Goal: Information Seeking & Learning: Check status

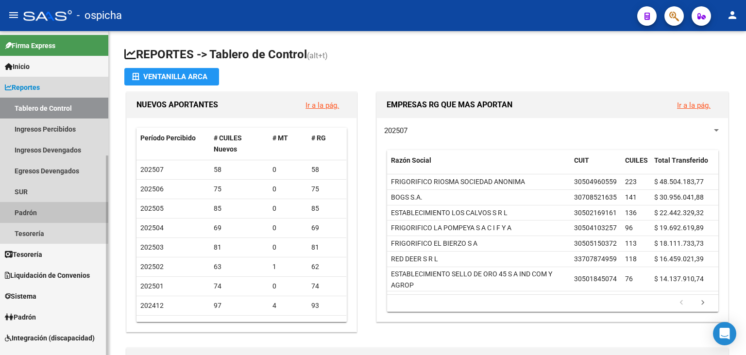
click at [39, 220] on link "Padrón" at bounding box center [54, 212] width 108 height 21
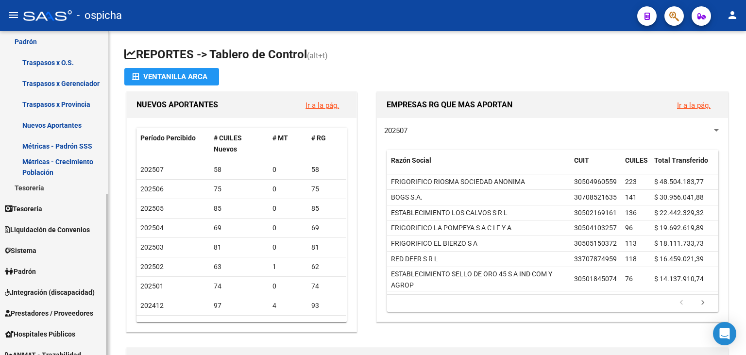
scroll to position [172, 0]
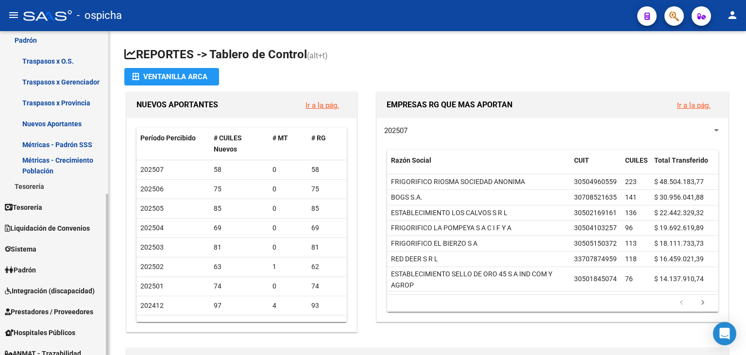
click at [97, 264] on div "Firma Express Inicio Instructivos Contacto OS Reportes Tablero de Control Ingre…" at bounding box center [55, 184] width 111 height 651
click at [67, 266] on link "Padrón" at bounding box center [54, 269] width 108 height 21
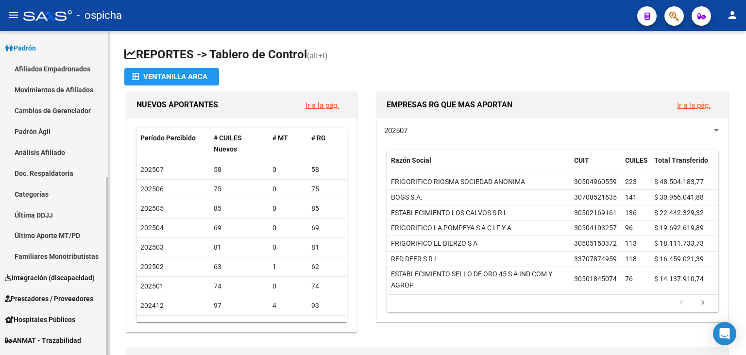
scroll to position [115, 0]
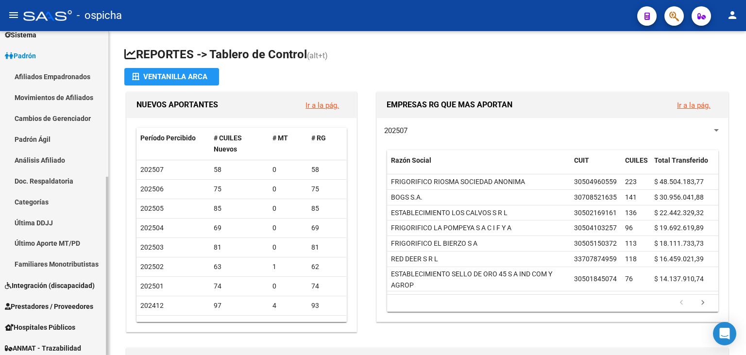
click at [107, 177] on div at bounding box center [107, 266] width 2 height 178
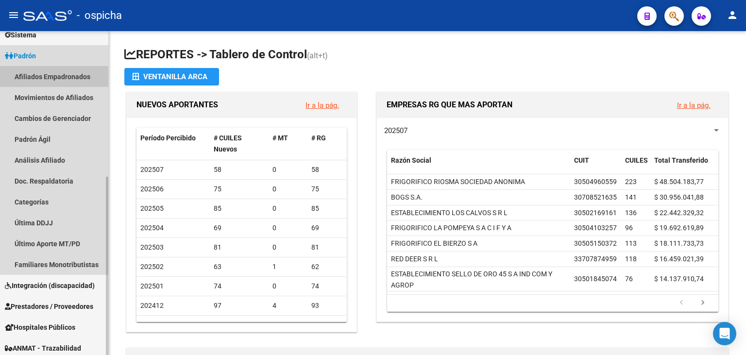
click at [82, 75] on link "Afiliados Empadronados" at bounding box center [54, 76] width 108 height 21
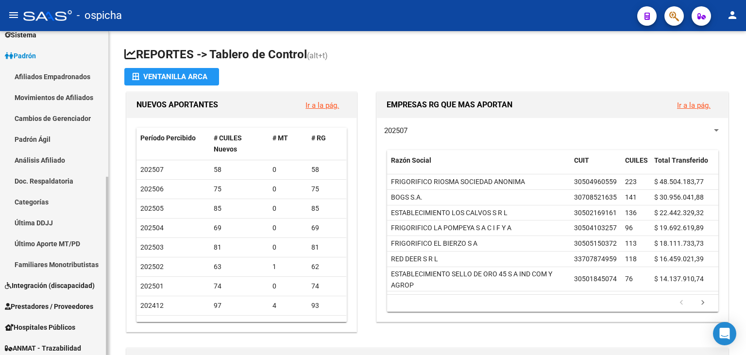
click at [82, 75] on link "Afiliados Empadronados" at bounding box center [54, 76] width 108 height 21
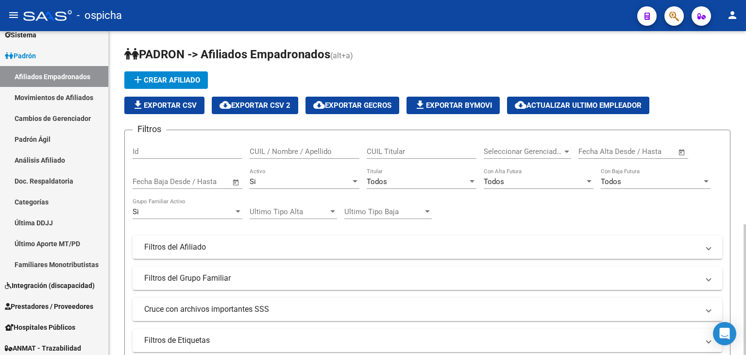
click at [560, 232] on div "Filtros Id CUIL / Nombre / Apellido CUIL Titular Seleccionar Gerenciador Selecc…" at bounding box center [428, 245] width 590 height 214
click at [560, 239] on mat-expansion-panel-header "Filtros del Afiliado" at bounding box center [428, 247] width 590 height 23
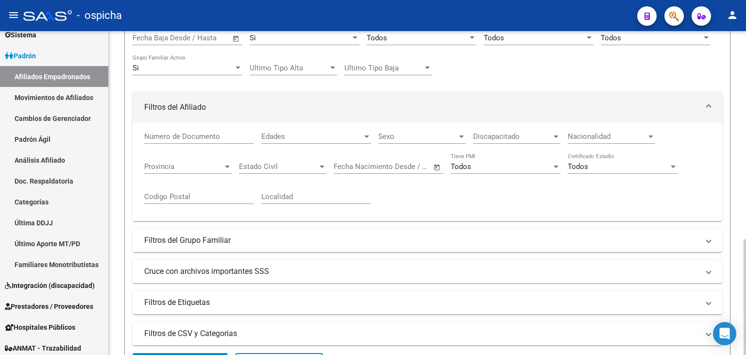
scroll to position [146, 0]
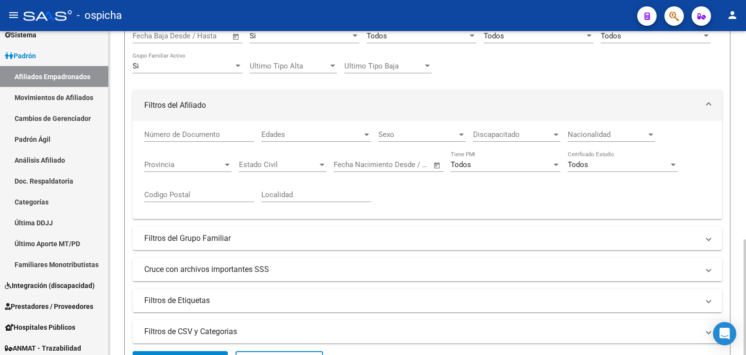
click at [741, 180] on div "PADRON -> Afiliados Empadronados (alt+a) add Crear Afiliado file_download Expor…" at bounding box center [429, 340] width 640 height 910
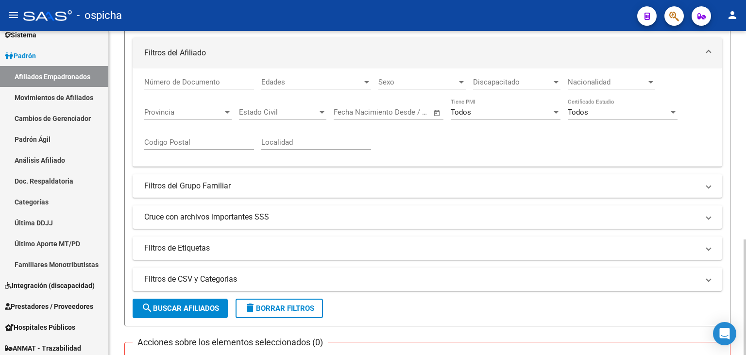
scroll to position [199, 0]
click at [745, 239] on div at bounding box center [745, 297] width 2 height 116
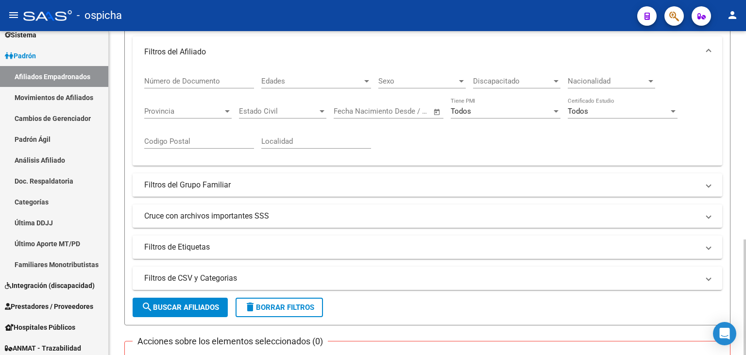
click at [392, 184] on mat-panel-title "Filtros del Grupo Familiar" at bounding box center [421, 185] width 555 height 11
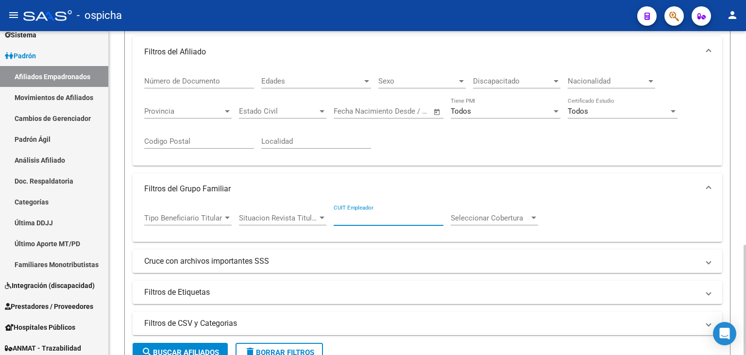
click at [390, 221] on input "CUIT Empleador" at bounding box center [389, 218] width 110 height 9
click at [211, 352] on span "search Buscar Afiliados" at bounding box center [180, 352] width 78 height 9
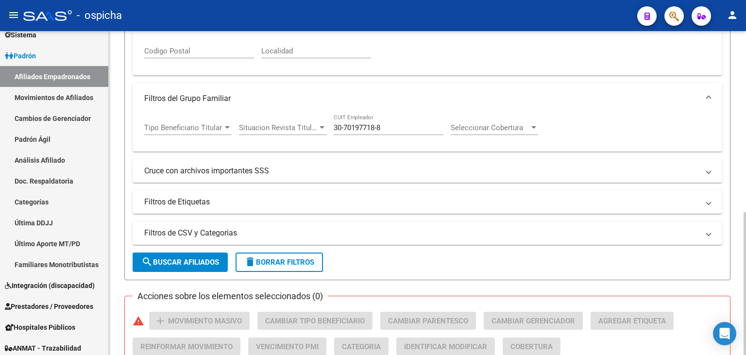
scroll to position [288, 0]
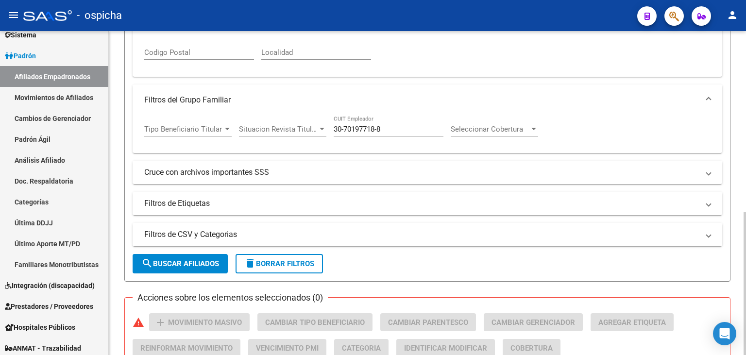
click at [746, 212] on div at bounding box center [745, 283] width 2 height 143
click at [171, 260] on span "search Buscar Afiliados" at bounding box center [180, 263] width 78 height 9
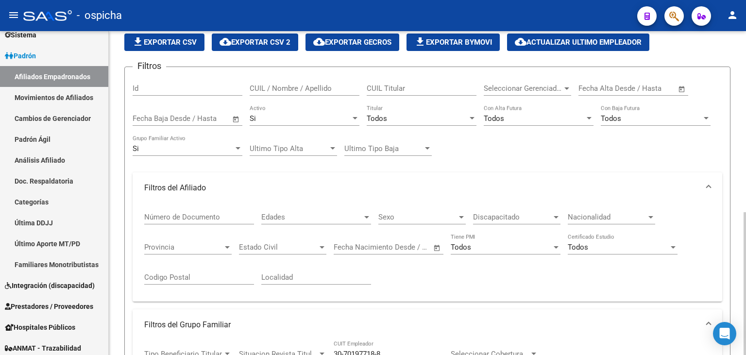
scroll to position [62, 0]
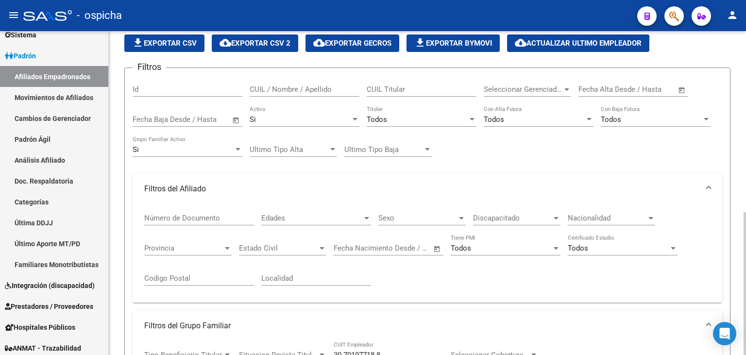
click at [745, 212] on div at bounding box center [745, 283] width 2 height 143
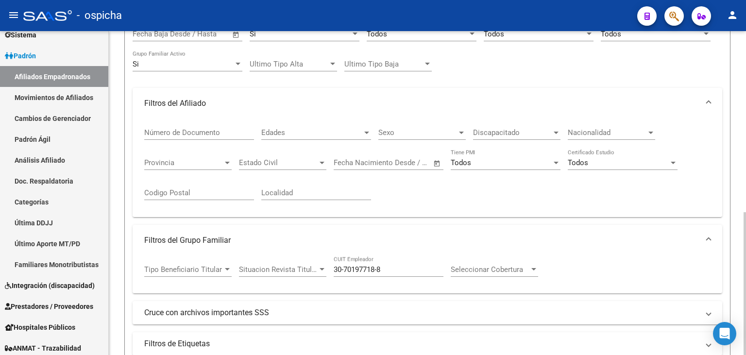
scroll to position [150, 0]
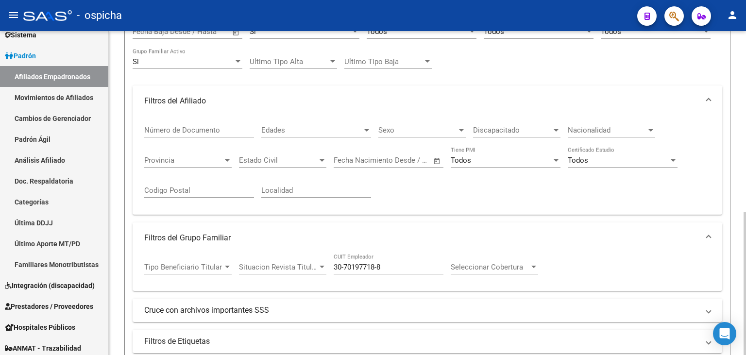
click at [746, 212] on div at bounding box center [745, 283] width 2 height 143
click at [405, 267] on input "30-70197718-8" at bounding box center [389, 267] width 110 height 9
click at [350, 263] on input "30-70197718-8" at bounding box center [389, 267] width 110 height 9
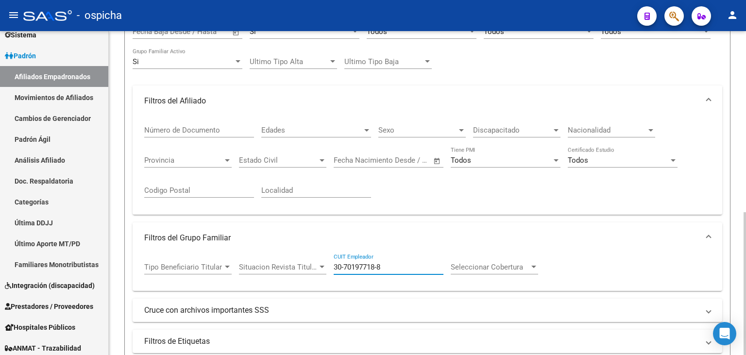
click at [350, 263] on input "30-70197718-8" at bounding box center [389, 267] width 110 height 9
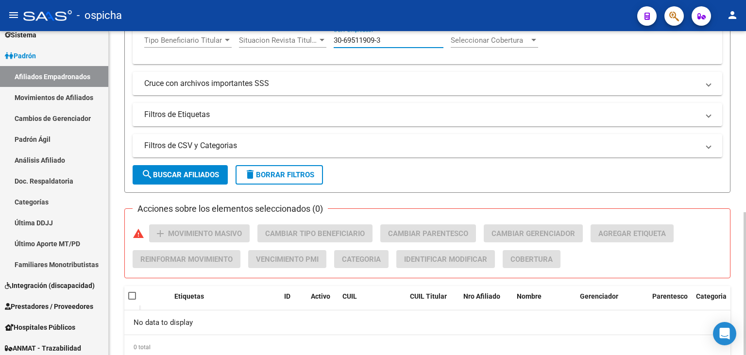
scroll to position [400, 0]
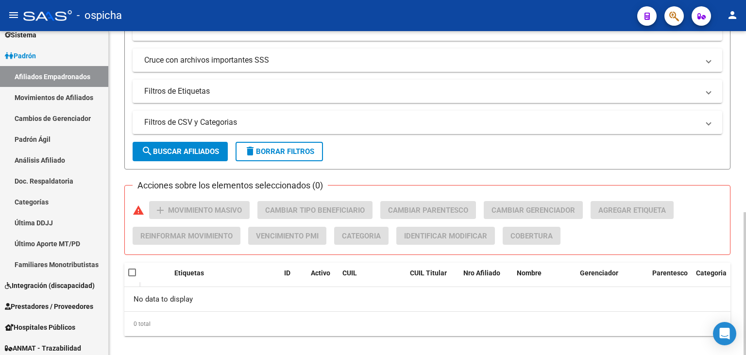
click at [746, 230] on div at bounding box center [745, 283] width 2 height 143
click at [196, 154] on span "search Buscar Afiliados" at bounding box center [180, 151] width 78 height 9
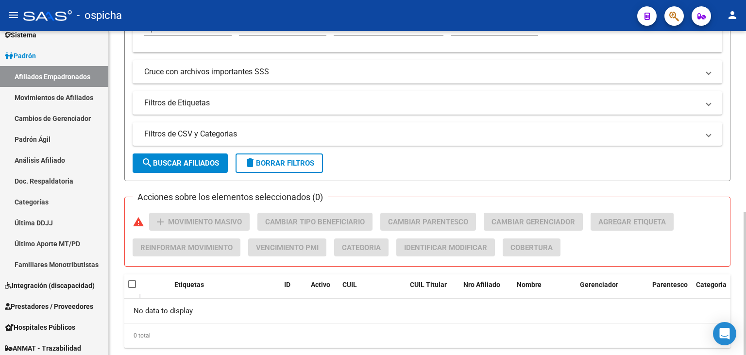
drag, startPoint x: 744, startPoint y: 206, endPoint x: 746, endPoint y: 193, distance: 13.3
click at [746, 193] on div "PADRON -> Afiliados Empadronados (alt+a) add Crear Afiliado file_download Expor…" at bounding box center [429, 10] width 640 height 736
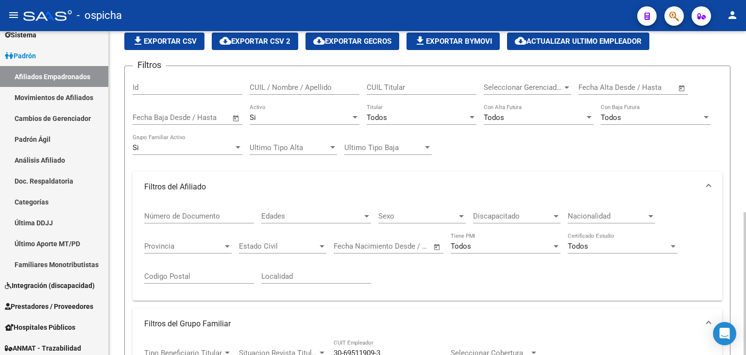
click at [746, 170] on div at bounding box center [745, 193] width 2 height 324
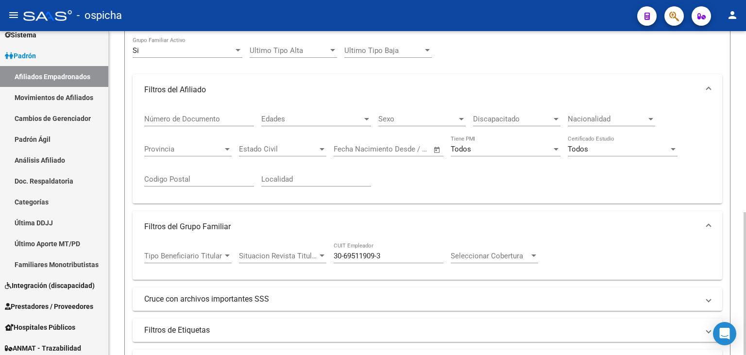
click at [744, 224] on div at bounding box center [745, 283] width 2 height 143
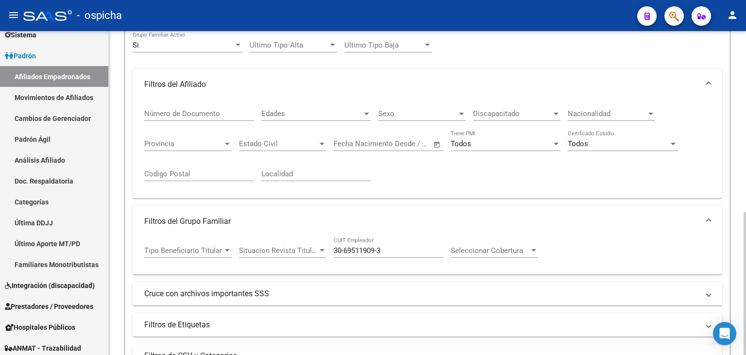
click at [444, 249] on div "Tipo Beneficiario Titular Tipo Beneficiario Titular Situacion Revista Titular S…" at bounding box center [344, 252] width 401 height 30
drag, startPoint x: 444, startPoint y: 249, endPoint x: 424, endPoint y: 251, distance: 20.1
click at [424, 251] on div "Tipo Beneficiario Titular Tipo Beneficiario Titular Situacion Revista Titular S…" at bounding box center [344, 252] width 401 height 30
click at [424, 251] on input "30-69511909-3" at bounding box center [389, 250] width 110 height 9
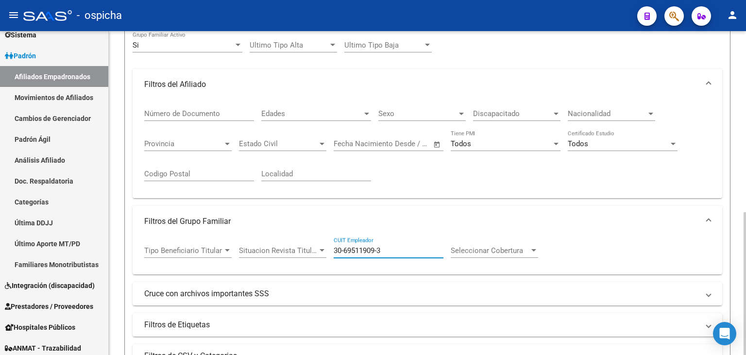
click at [424, 251] on input "30-69511909-3" at bounding box center [389, 250] width 110 height 9
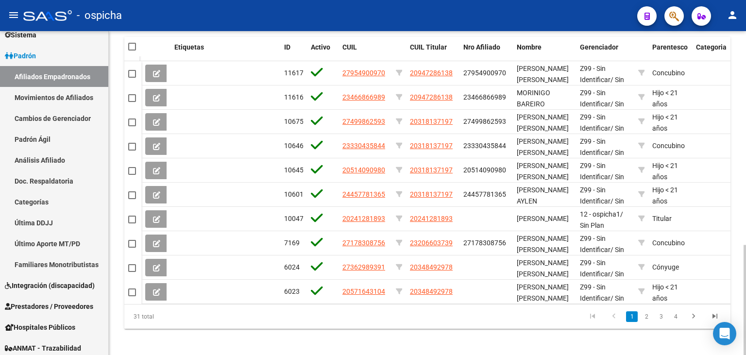
scroll to position [630, 0]
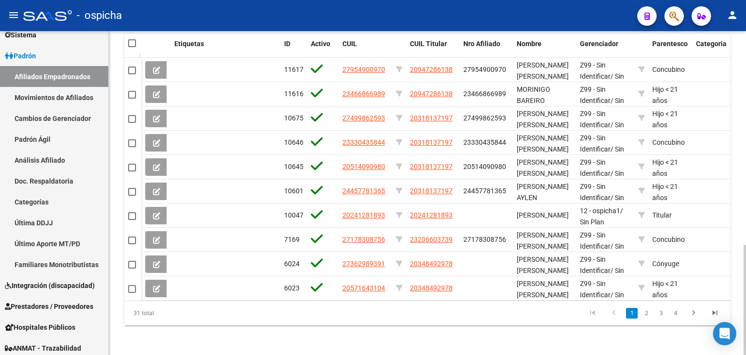
click at [746, 265] on div at bounding box center [745, 300] width 2 height 110
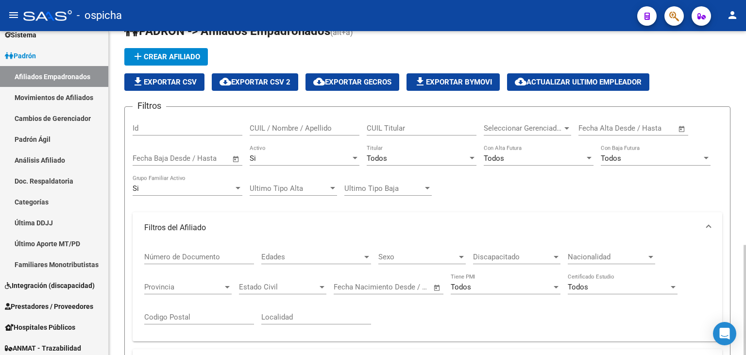
scroll to position [21, 0]
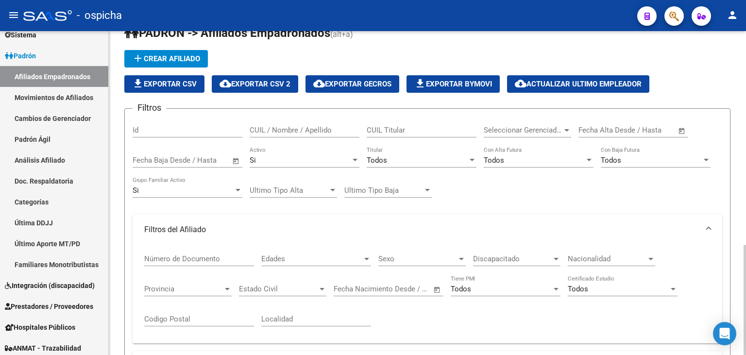
type input "30-52060733-8"
click at [399, 153] on div "Todos Titular" at bounding box center [422, 157] width 110 height 21
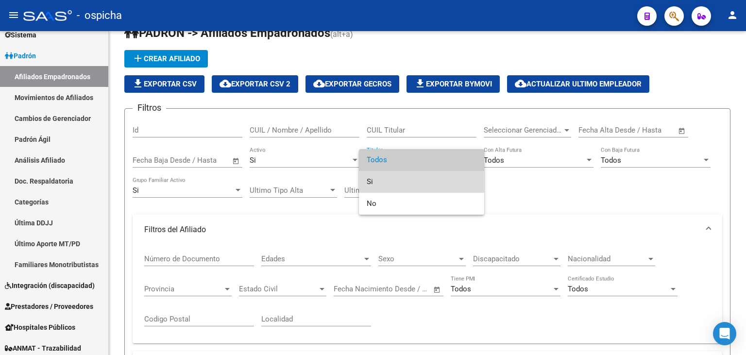
click at [397, 173] on span "Si" at bounding box center [422, 182] width 110 height 22
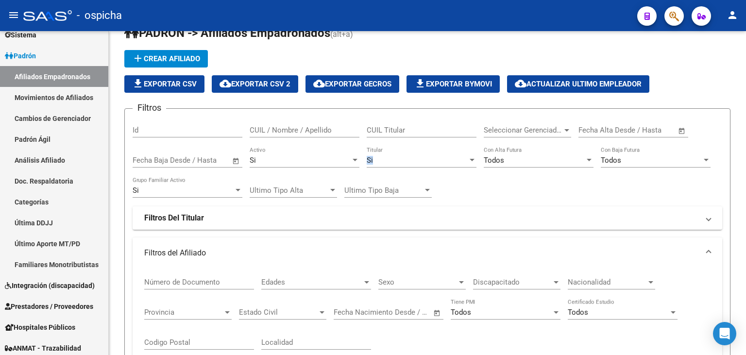
click at [397, 173] on div "Si Titular" at bounding box center [422, 162] width 110 height 30
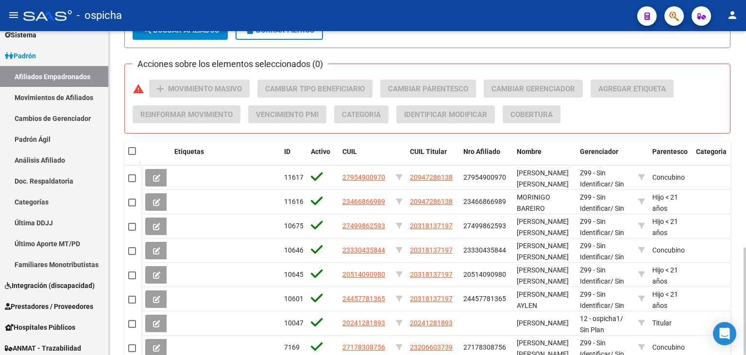
scroll to position [653, 0]
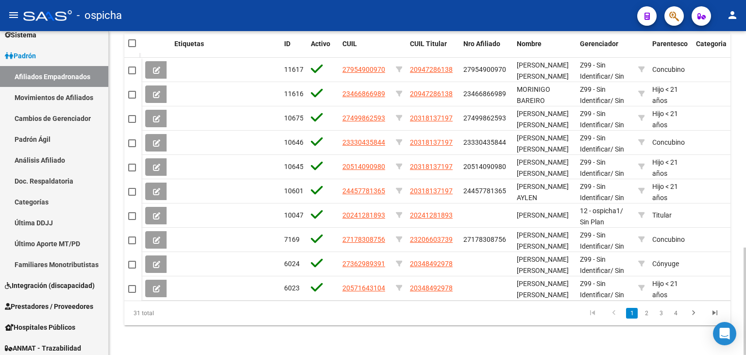
click at [746, 277] on div at bounding box center [745, 301] width 2 height 107
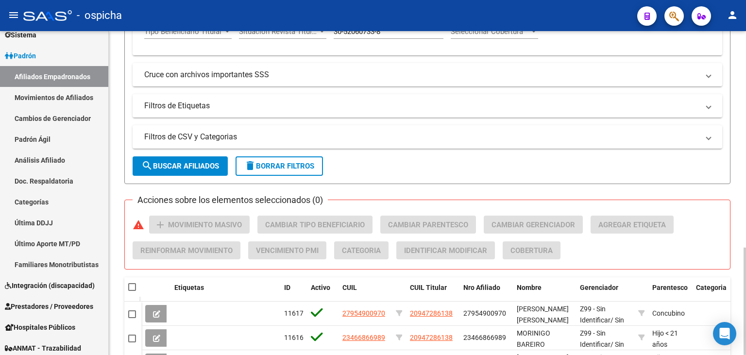
scroll to position [407, 0]
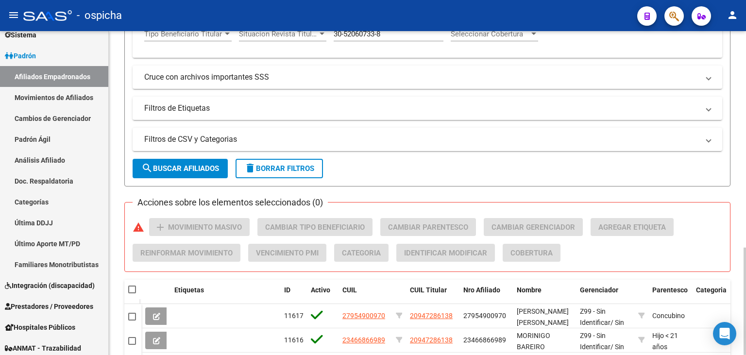
click at [724, 173] on div "[PERSON_NAME] -> Afiliados Empadronados (alt+a) add Crear Afiliado file_downloa…" at bounding box center [429, 113] width 640 height 978
click at [215, 168] on span "search Buscar Afiliados" at bounding box center [180, 168] width 78 height 9
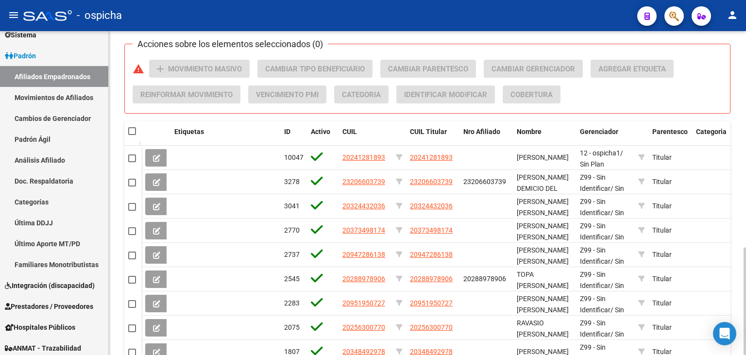
scroll to position [653, 0]
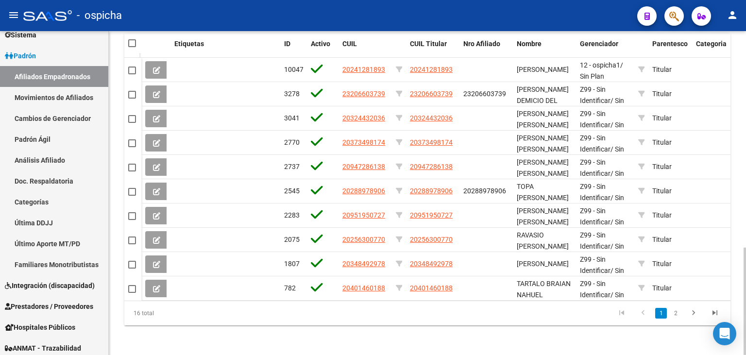
click at [745, 281] on div at bounding box center [745, 301] width 2 height 107
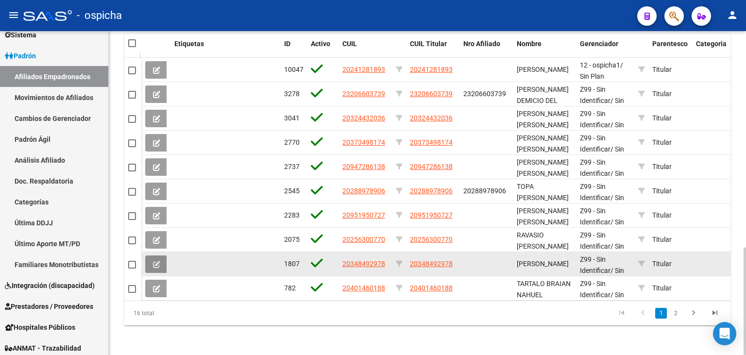
click at [160, 265] on button at bounding box center [156, 264] width 23 height 17
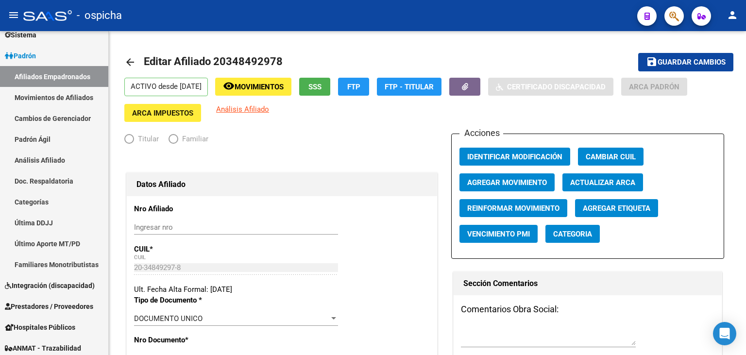
radio input "true"
type input "30-52060733-8"
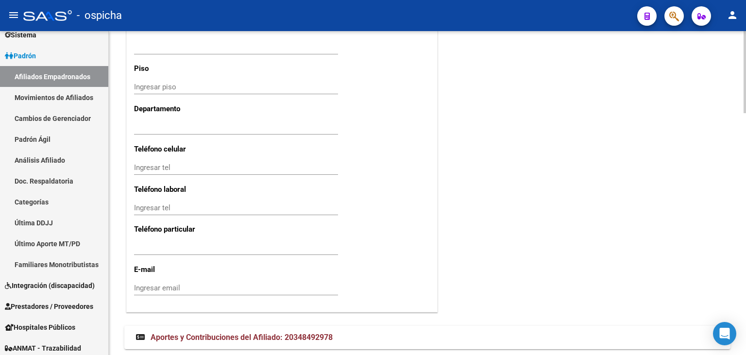
scroll to position [954, 0]
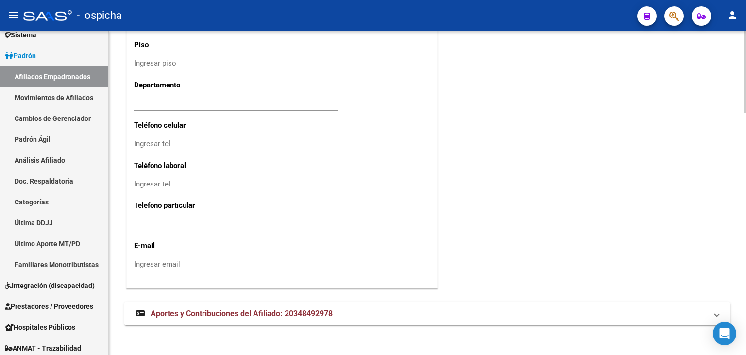
click at [364, 312] on mat-panel-title "Aportes y Contribuciones del Afiliado: 20348492978" at bounding box center [421, 313] width 571 height 11
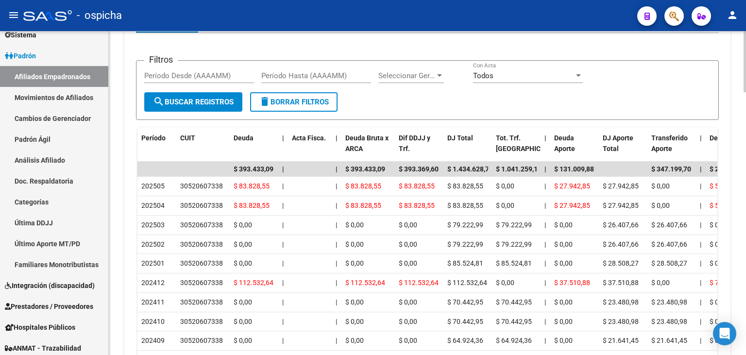
scroll to position [1317, 0]
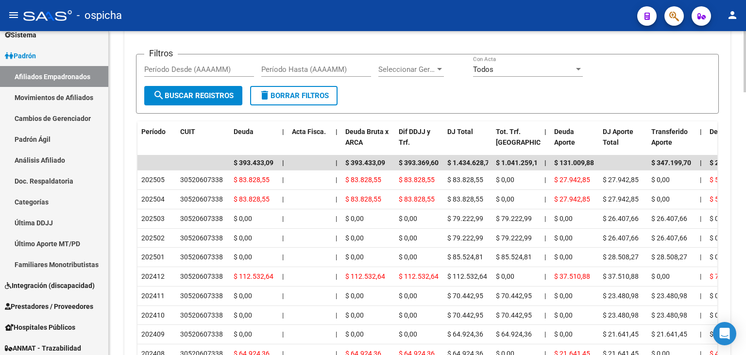
click at [746, 92] on div at bounding box center [745, 61] width 2 height 61
